Goal: Transaction & Acquisition: Purchase product/service

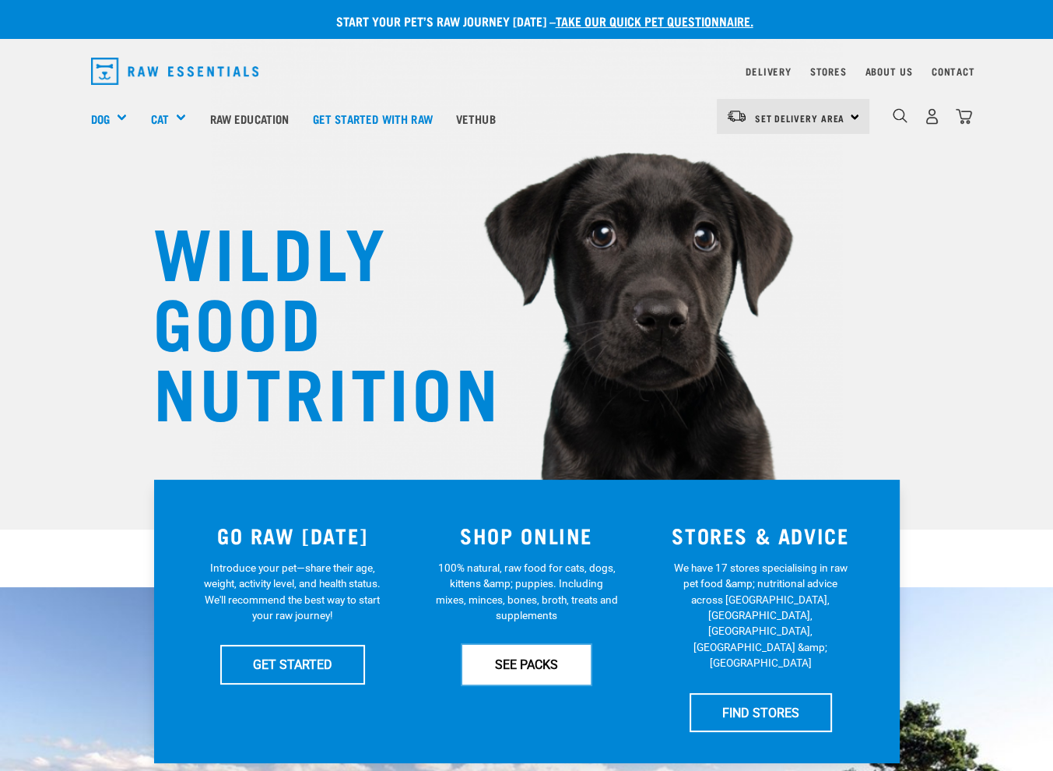
click at [515, 658] on link "SEE PACKS" at bounding box center [526, 664] width 128 height 39
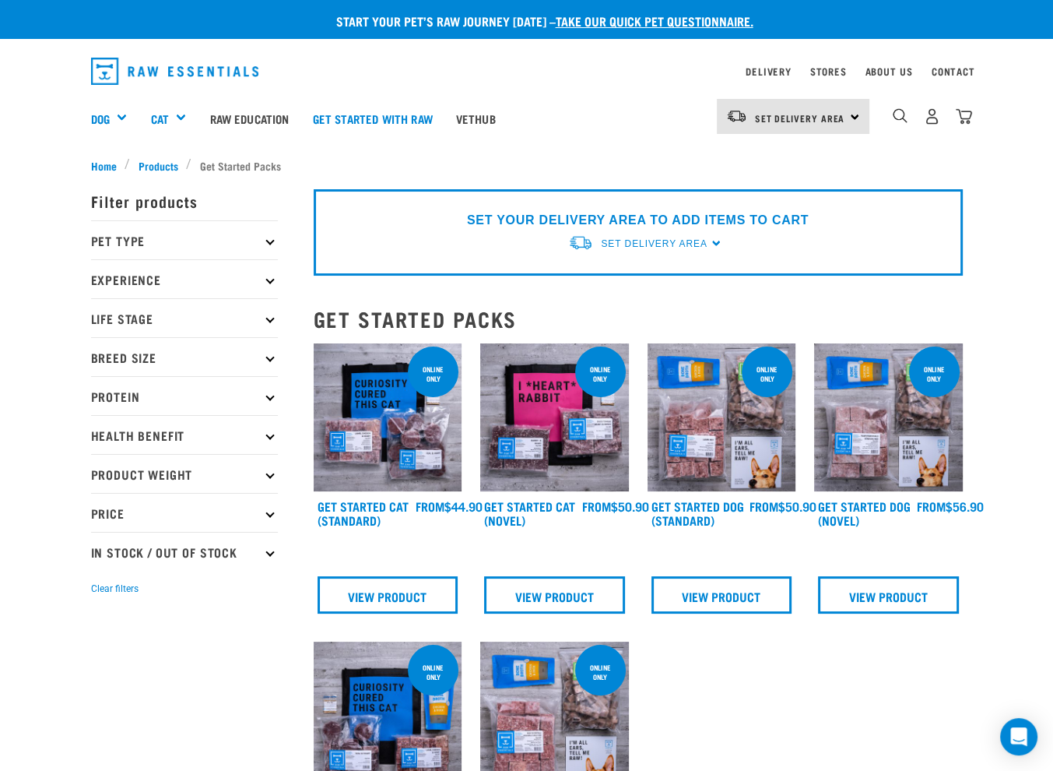
click at [142, 241] on p "Pet Type" at bounding box center [184, 239] width 187 height 39
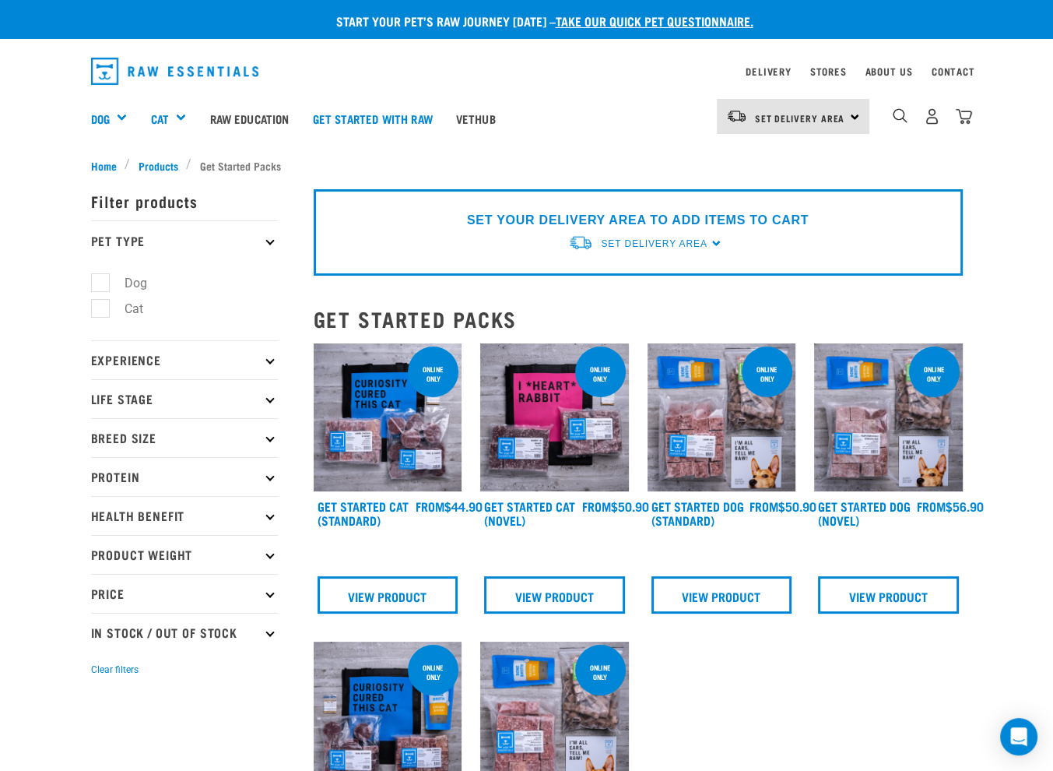
click at [102, 283] on label "Dog" at bounding box center [127, 282] width 54 height 19
click at [101, 283] on input "Dog" at bounding box center [96, 280] width 10 height 10
checkbox input "true"
click at [265, 400] on p "Life Stage" at bounding box center [184, 398] width 187 height 39
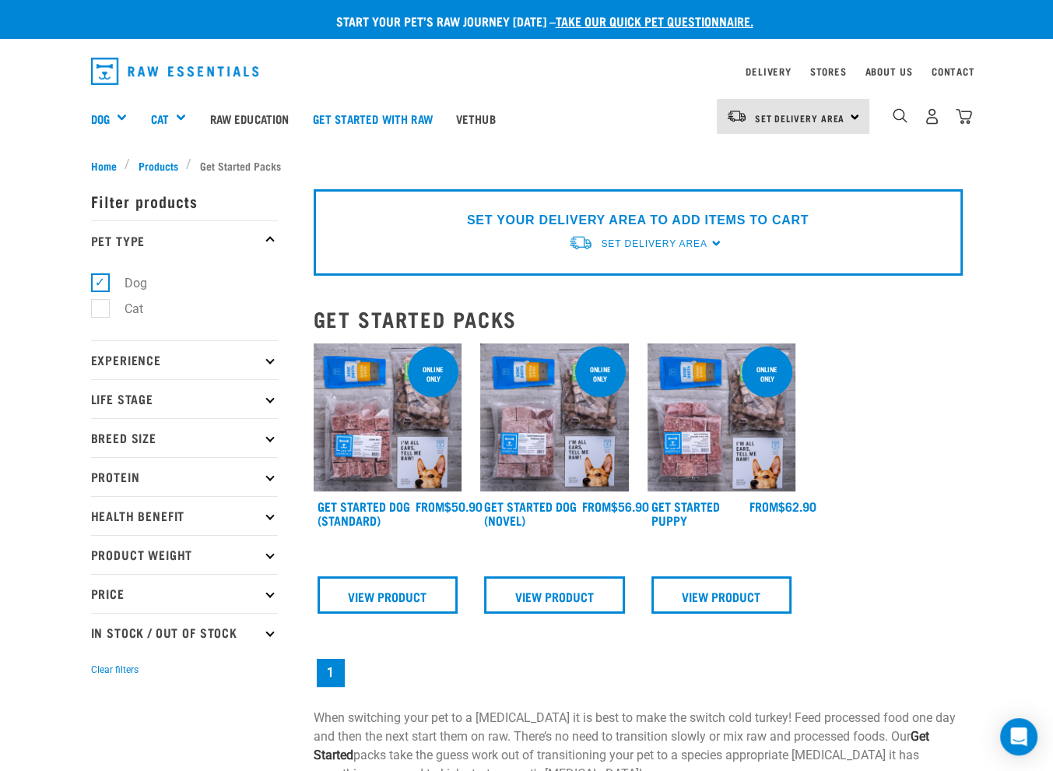
click at [274, 445] on p "Breed Size" at bounding box center [184, 437] width 187 height 39
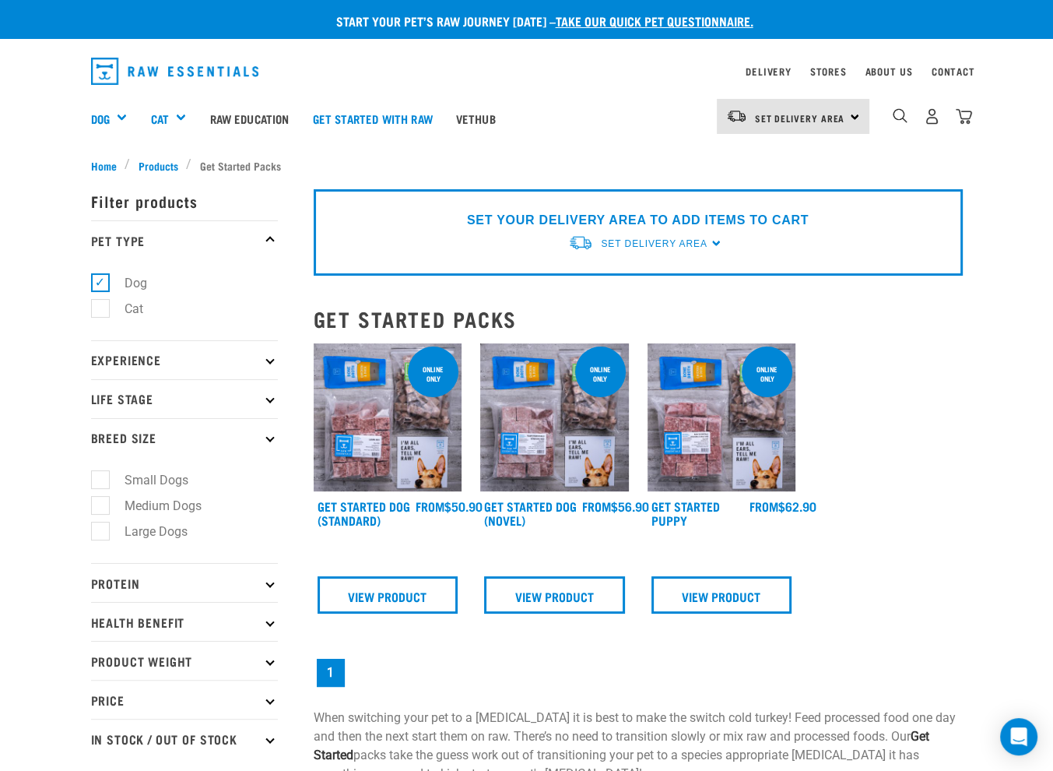
click at [100, 499] on label "Medium Dogs" at bounding box center [154, 505] width 108 height 19
click at [97, 499] on input "Medium Dogs" at bounding box center [96, 503] width 10 height 10
checkbox input "true"
click at [267, 395] on p "Life Stage" at bounding box center [184, 398] width 187 height 39
click at [271, 396] on icon at bounding box center [270, 399] width 9 height 9
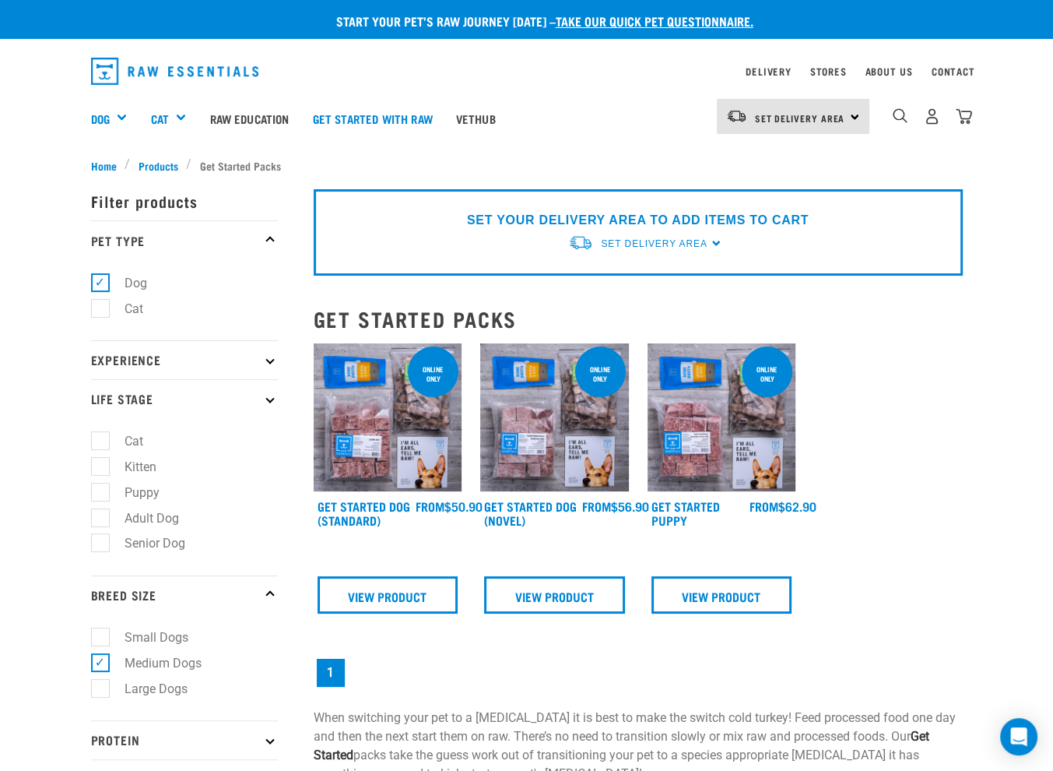
click at [100, 521] on label "Adult Dog" at bounding box center [143, 517] width 86 height 19
click at [94, 520] on input "Adult Dog" at bounding box center [96, 515] width 10 height 10
checkbox input "true"
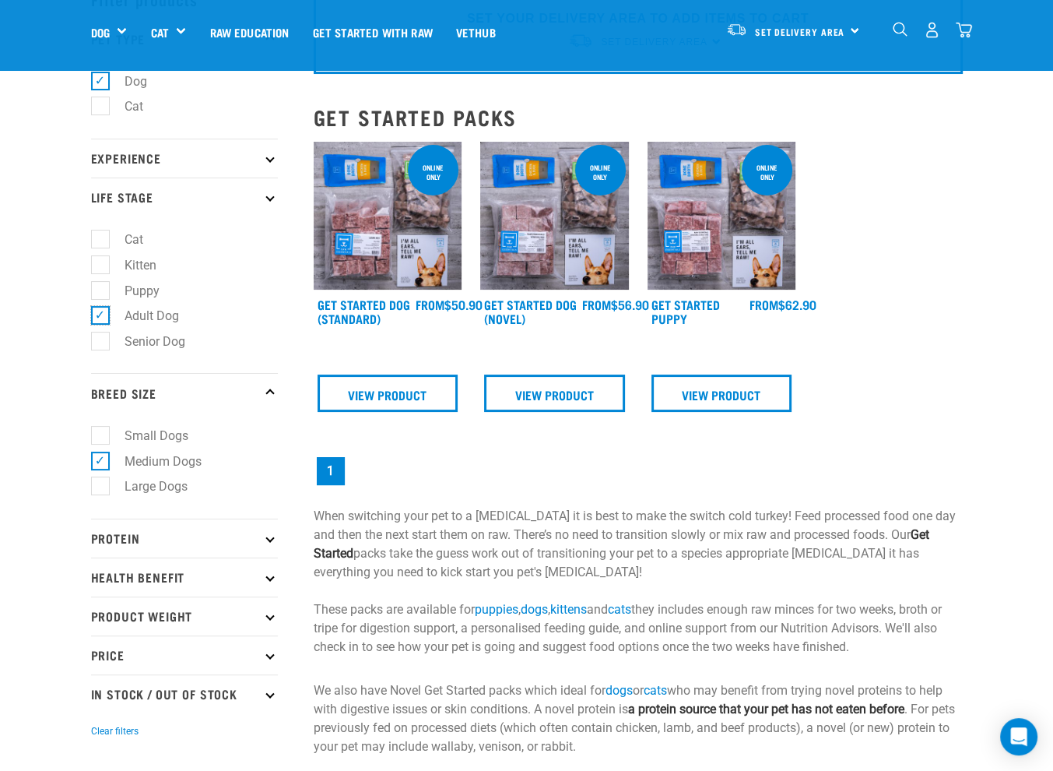
scroll to position [311, 0]
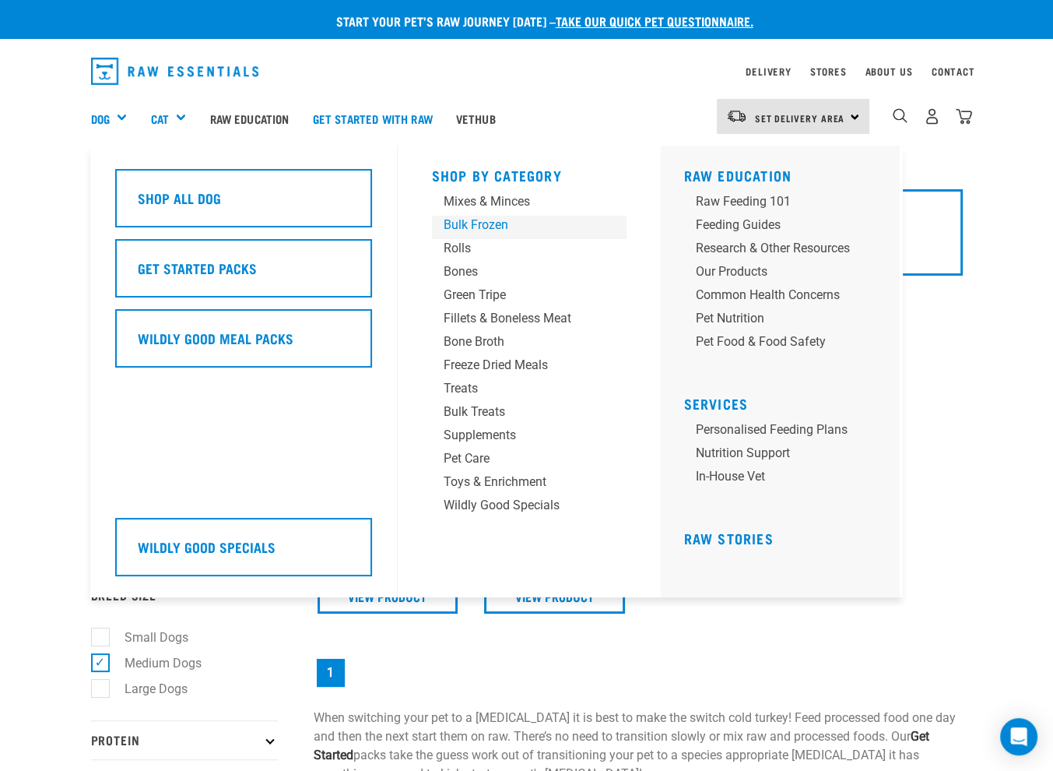
click at [495, 223] on div "Bulk Frozen" at bounding box center [517, 225] width 146 height 19
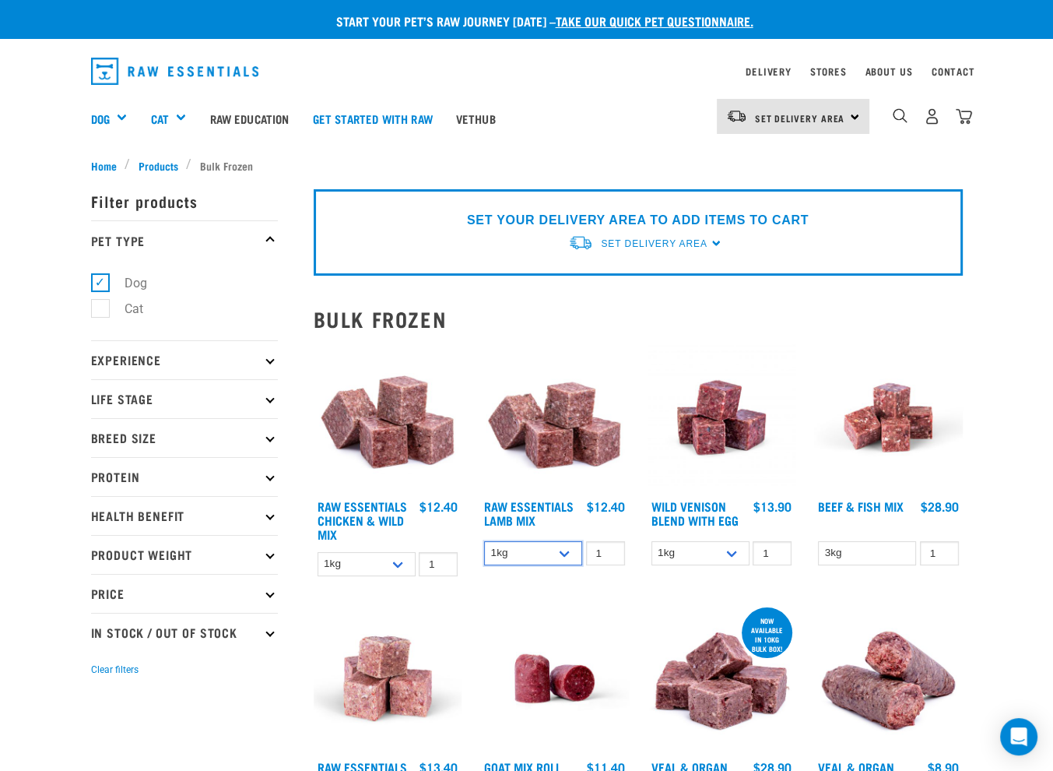
click at [564, 549] on select "1kg 3kg Bulk (10kg)" at bounding box center [533, 553] width 98 height 24
click at [484, 541] on select "1kg 3kg Bulk (10kg)" at bounding box center [533, 553] width 98 height 24
click at [568, 546] on select "1kg 3kg Bulk (10kg)" at bounding box center [533, 553] width 98 height 24
select select "341961"
click at [484, 541] on select "1kg 3kg Bulk (10kg)" at bounding box center [533, 553] width 98 height 24
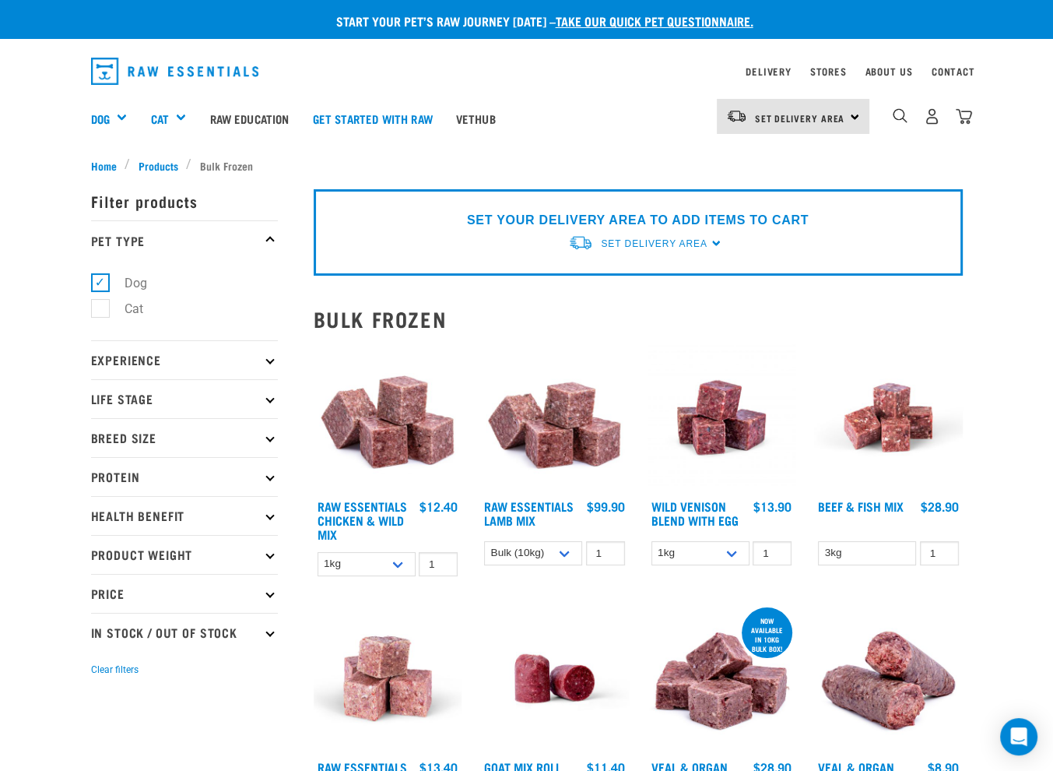
click at [575, 434] on img at bounding box center [554, 417] width 149 height 149
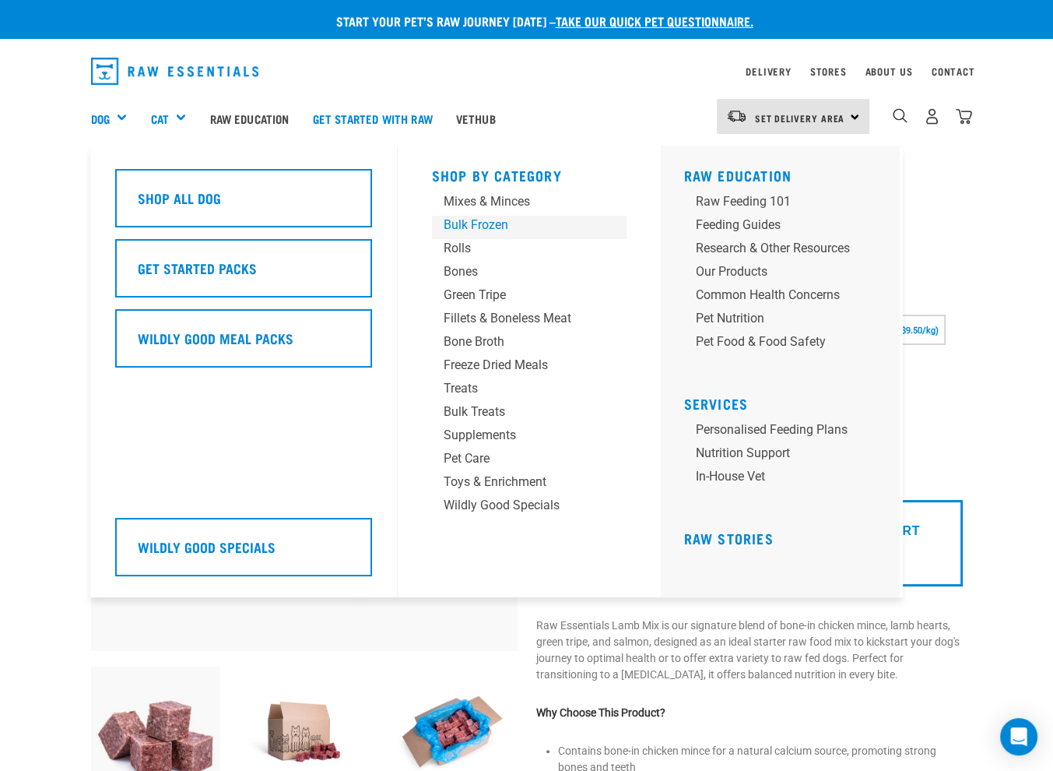
click at [481, 230] on div "Bulk Frozen" at bounding box center [517, 225] width 146 height 19
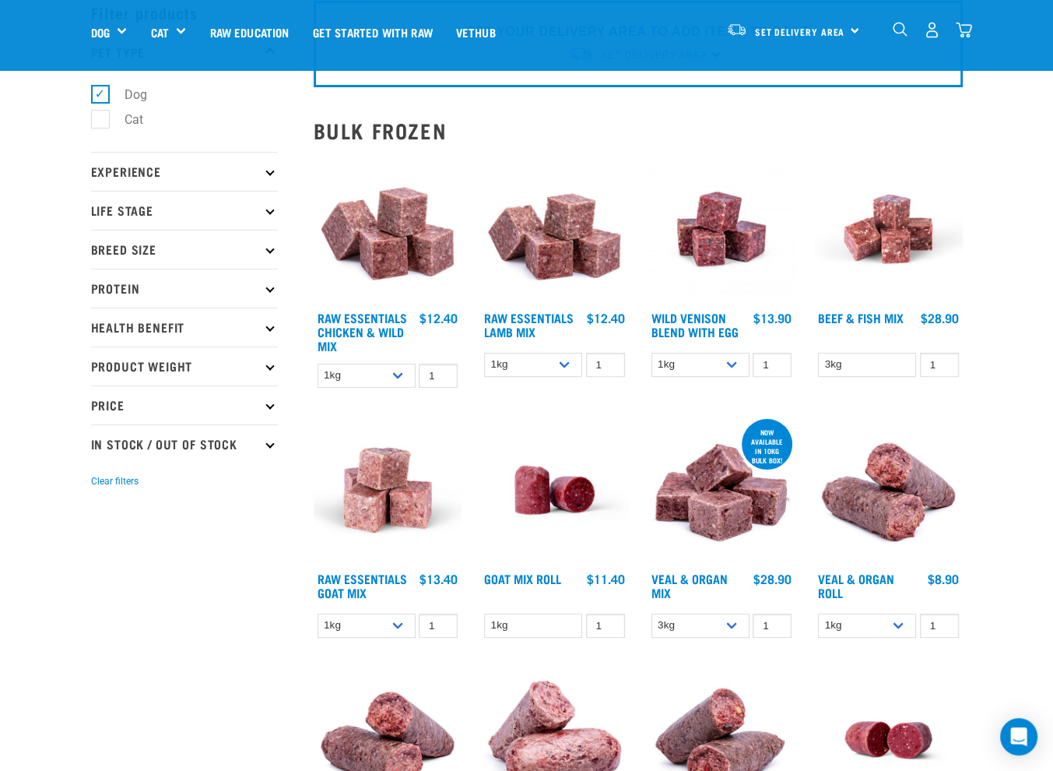
scroll to position [78, 0]
click at [385, 314] on link "Raw Essentials Chicken & Wild Mix" at bounding box center [363, 331] width 90 height 35
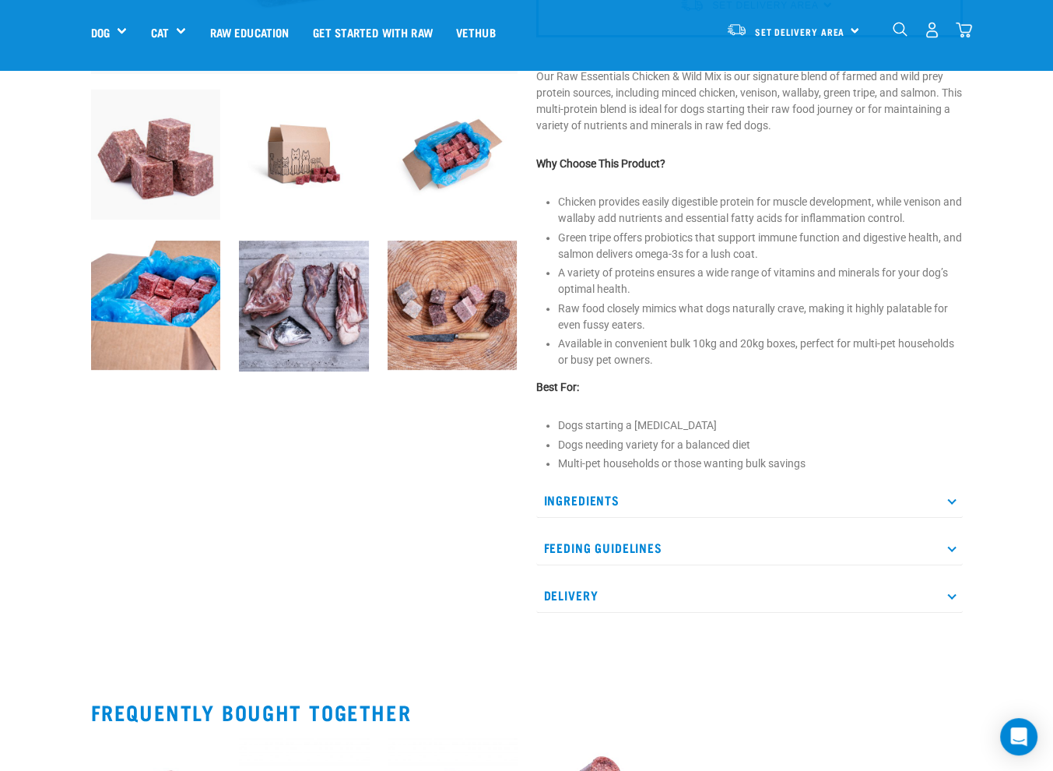
scroll to position [467, 0]
click at [615, 544] on p "Feeding Guidelines" at bounding box center [749, 546] width 427 height 35
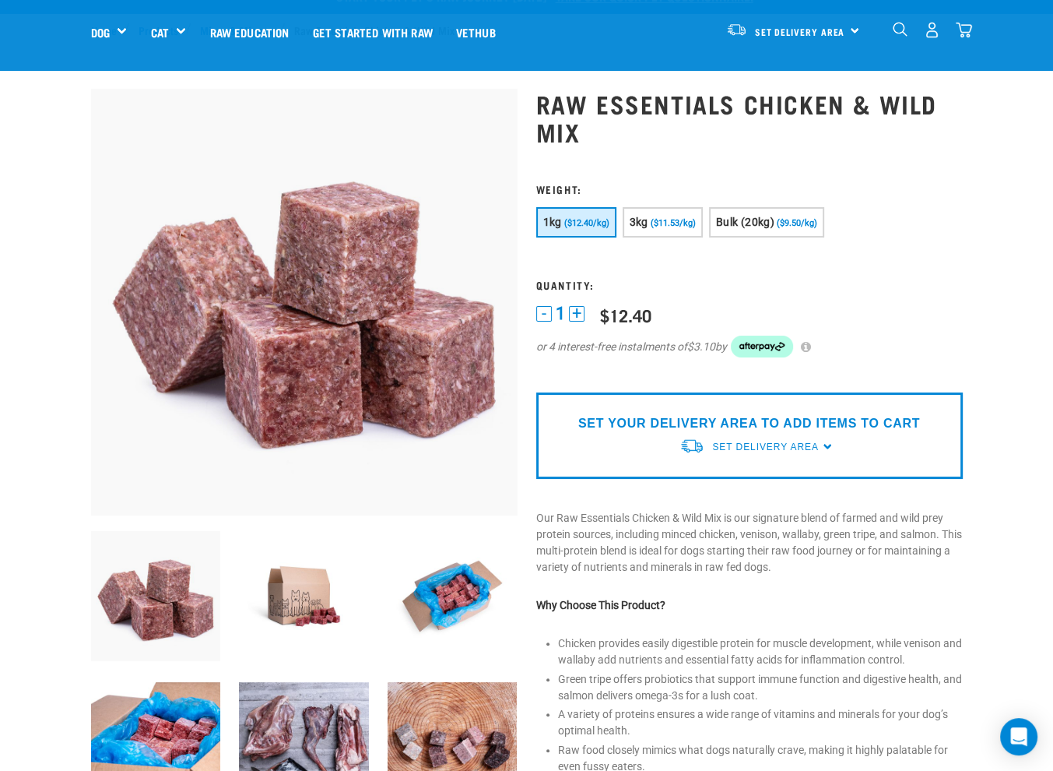
scroll to position [0, 0]
